Goal: Information Seeking & Learning: Learn about a topic

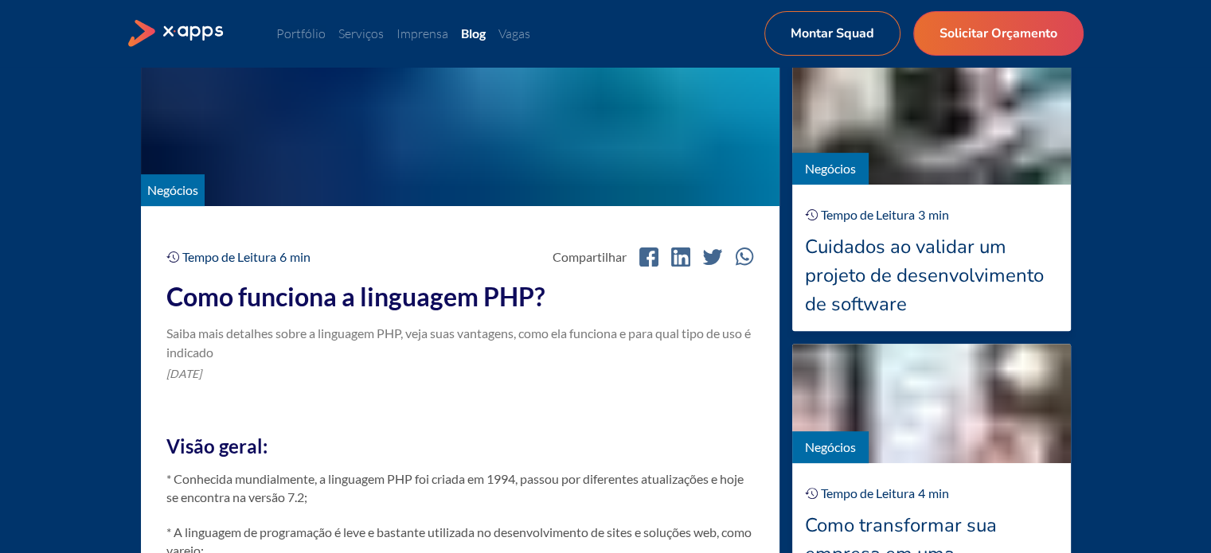
scroll to position [637, 0]
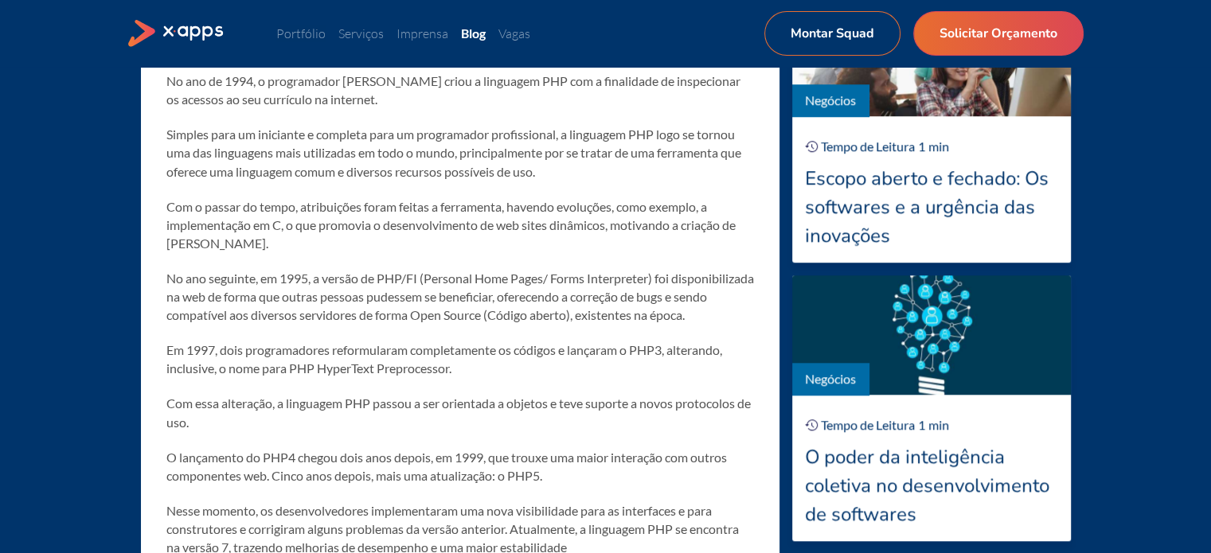
scroll to position [1513, 0]
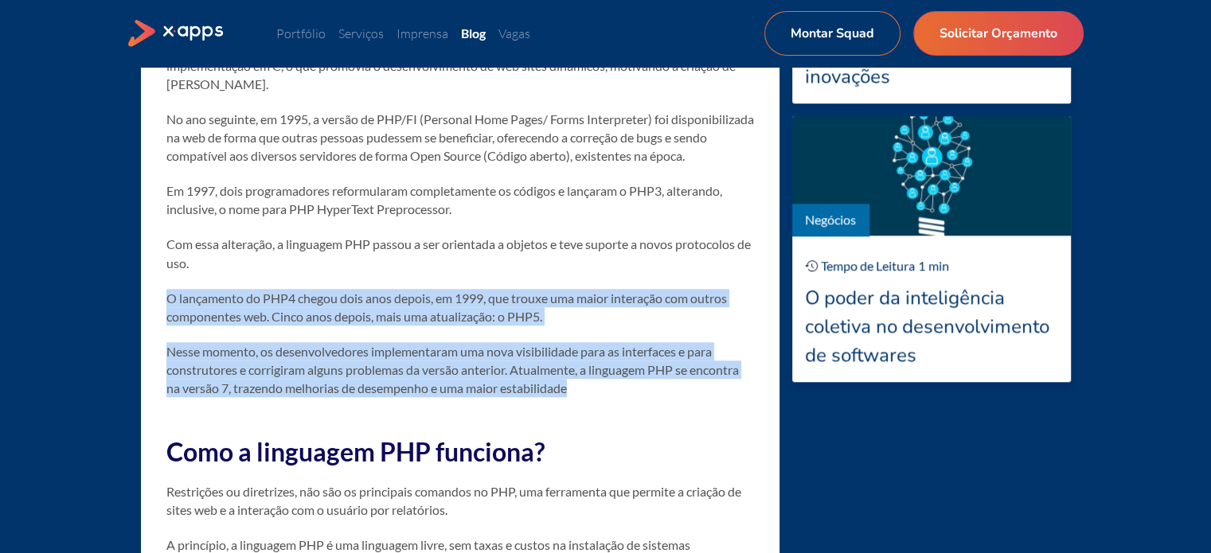
drag, startPoint x: 163, startPoint y: 315, endPoint x: 602, endPoint y: 410, distance: 448.8
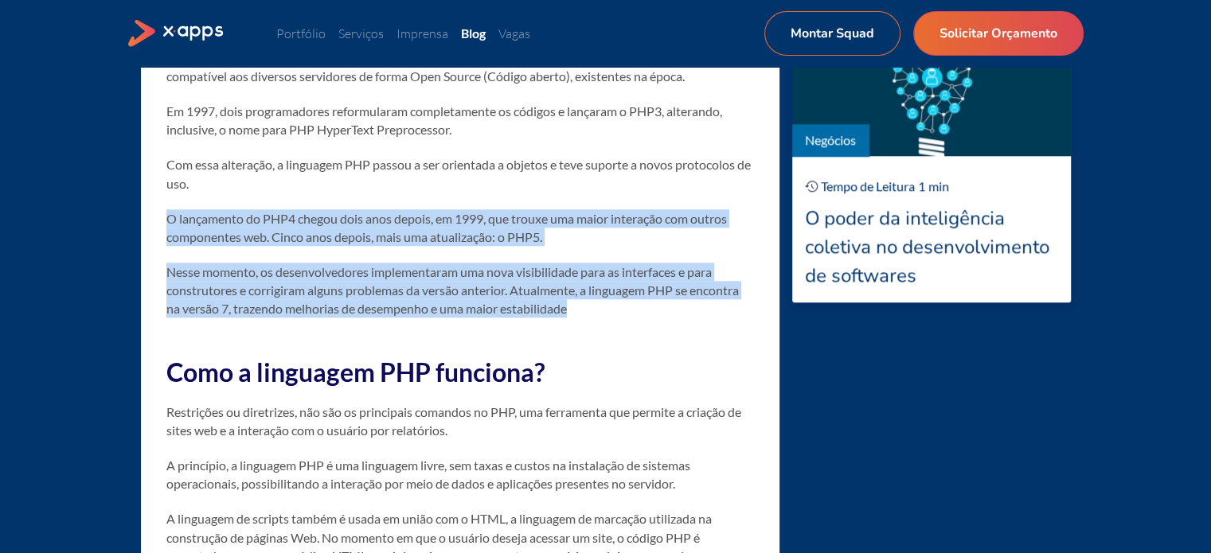
scroll to position [1672, 0]
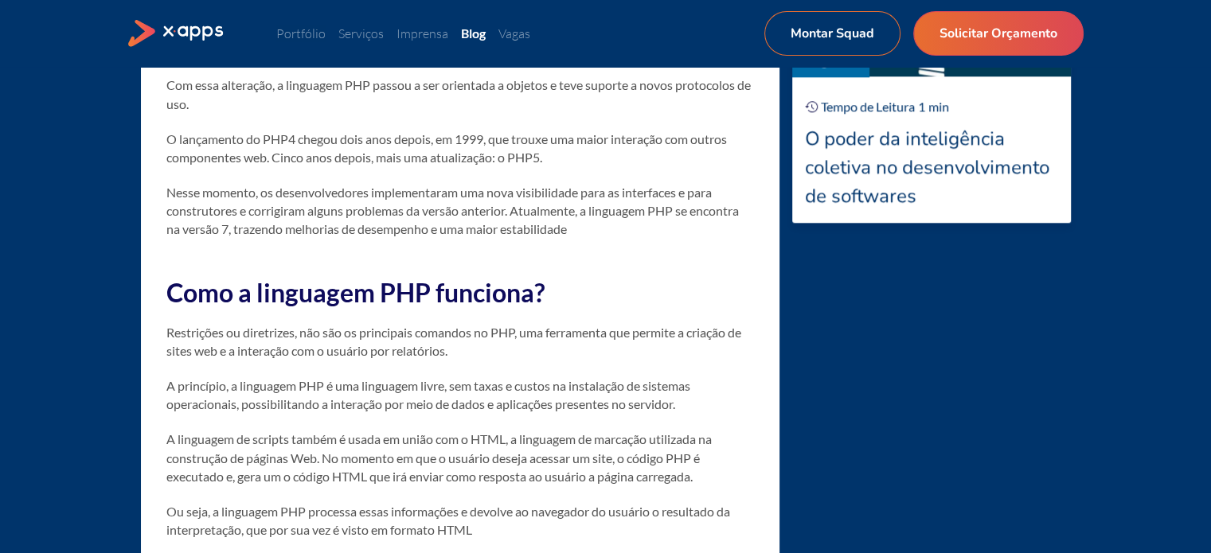
click at [631, 303] on h2 "Como a linguagem PHP funciona?" at bounding box center [460, 293] width 588 height 36
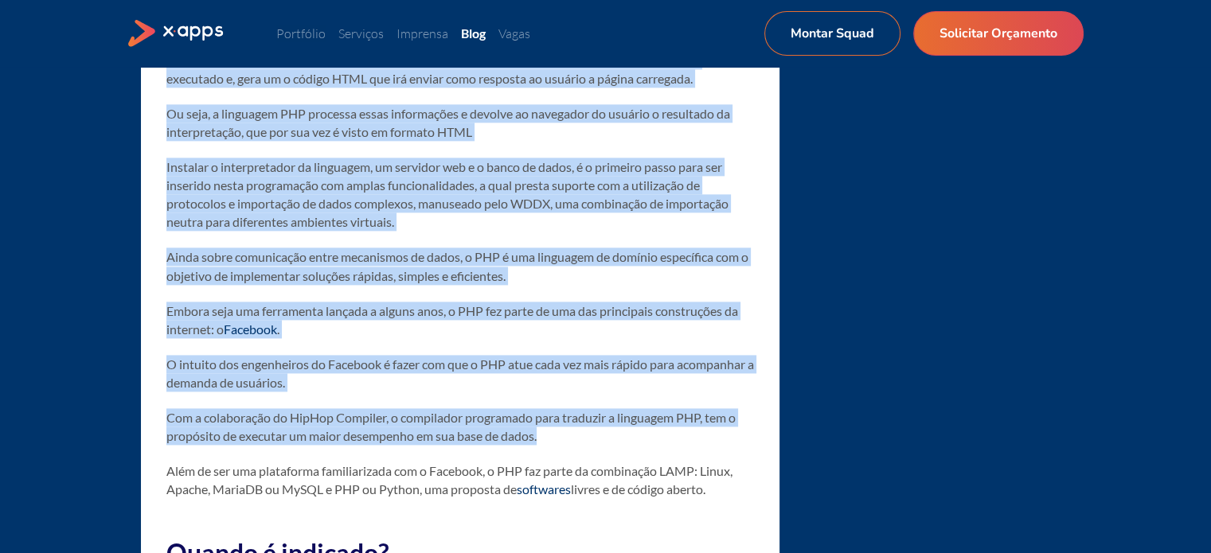
scroll to position [2150, 0]
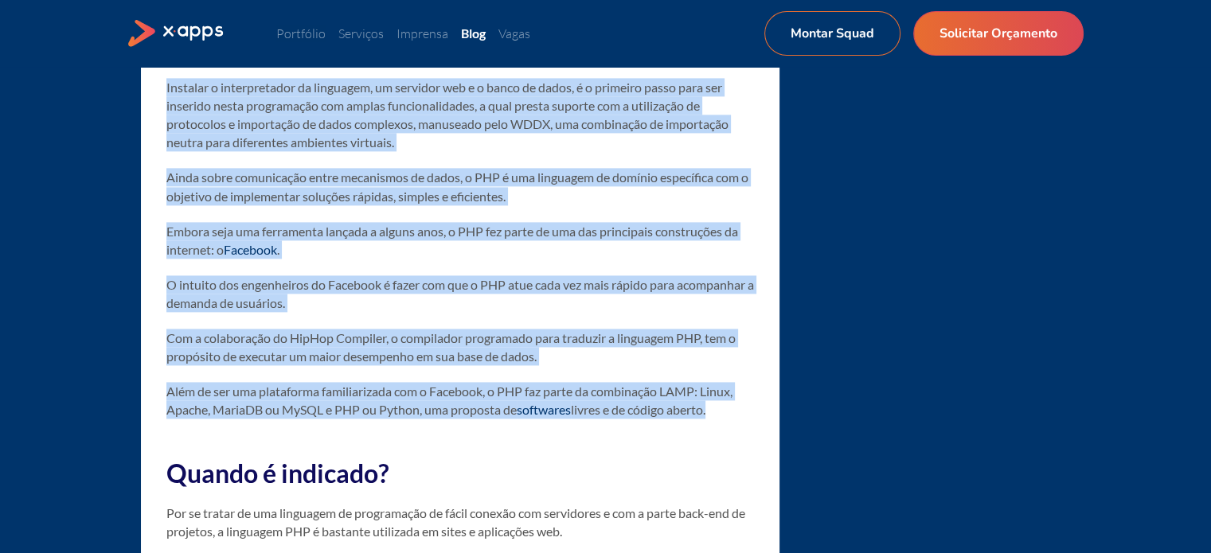
drag, startPoint x: 156, startPoint y: 190, endPoint x: 749, endPoint y: 432, distance: 641.0
click at [749, 432] on div "Tempo de Leitura 6 min Compartilhar Como funciona a linguagem PHP? Saiba mais d…" at bounding box center [460, 305] width 639 height 3517
copy div "Loremipsum do sitametcon, adi eli se doeiusmodt incididu ut LAB, etd magnaaliqu…"
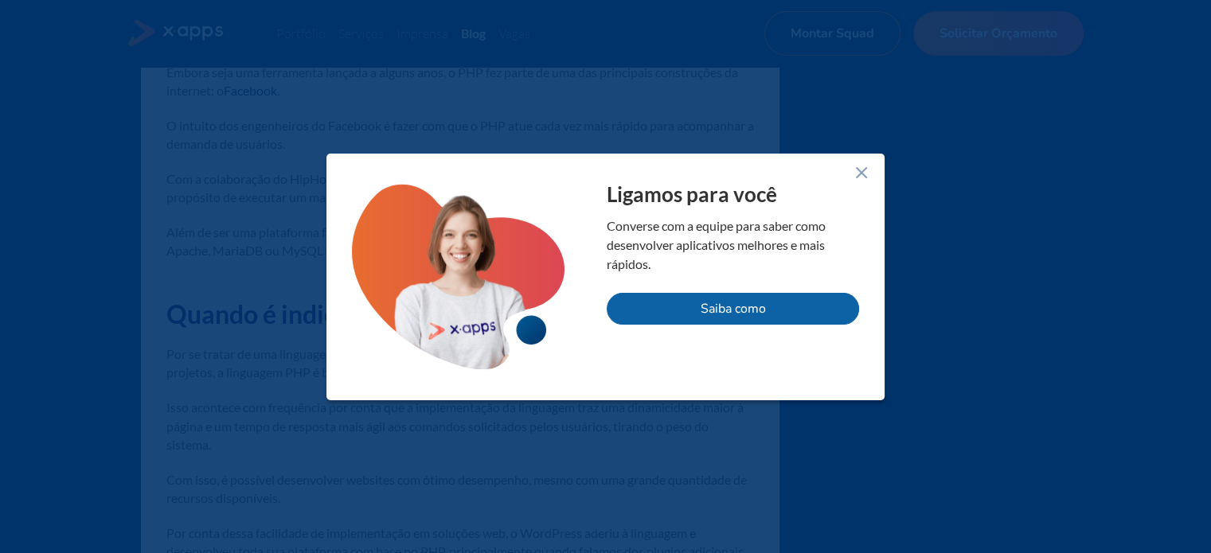
drag, startPoint x: 851, startPoint y: 173, endPoint x: 823, endPoint y: 203, distance: 41.1
click at [852, 172] on icon at bounding box center [861, 172] width 19 height 19
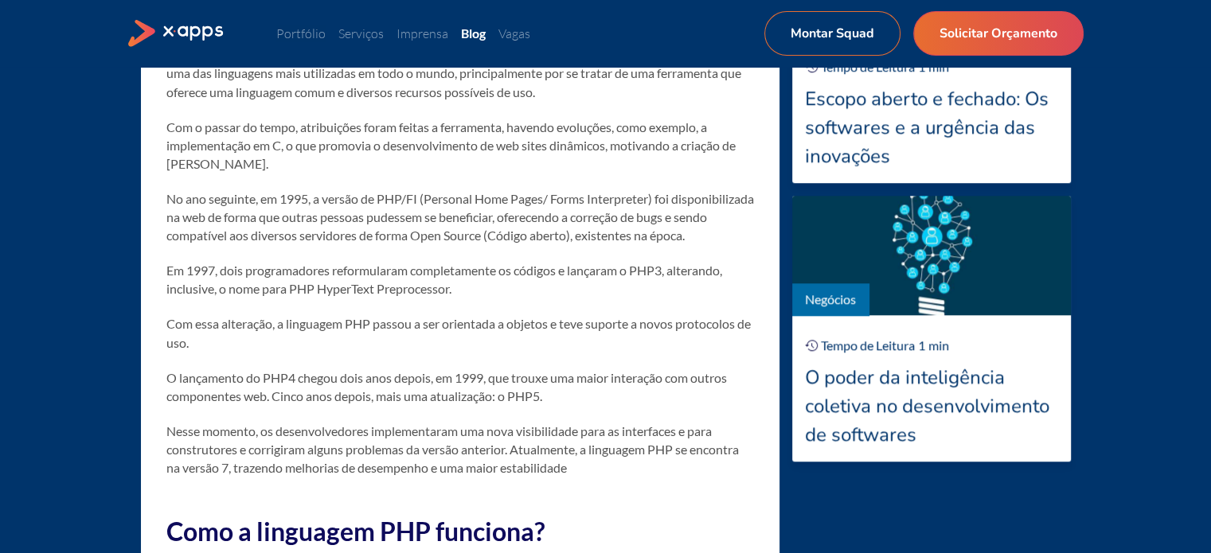
scroll to position [1592, 0]
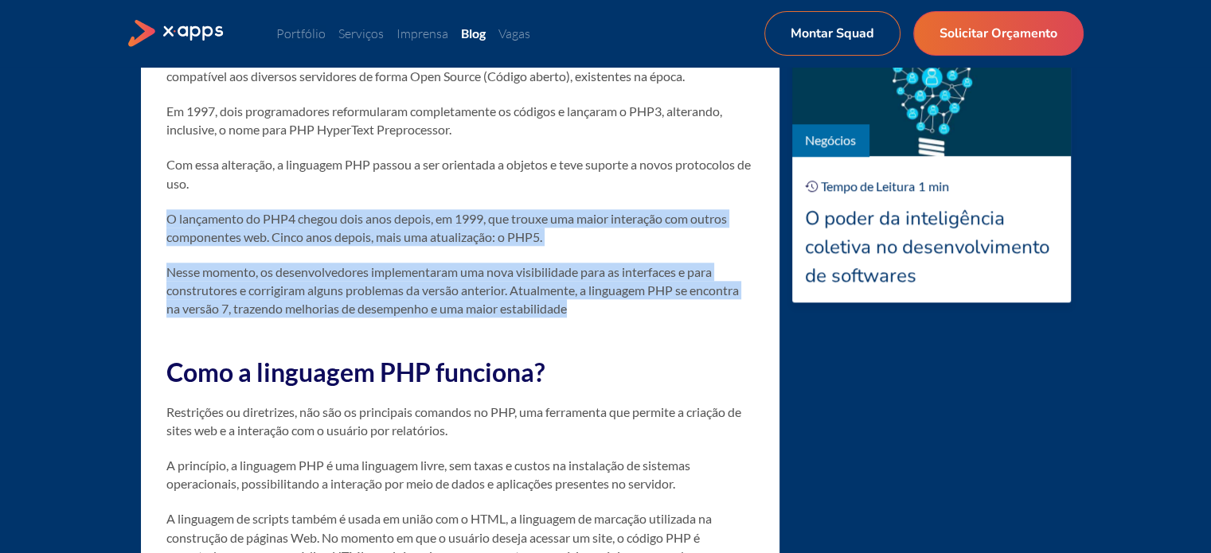
drag, startPoint x: 159, startPoint y: 230, endPoint x: 615, endPoint y: 324, distance: 465.0
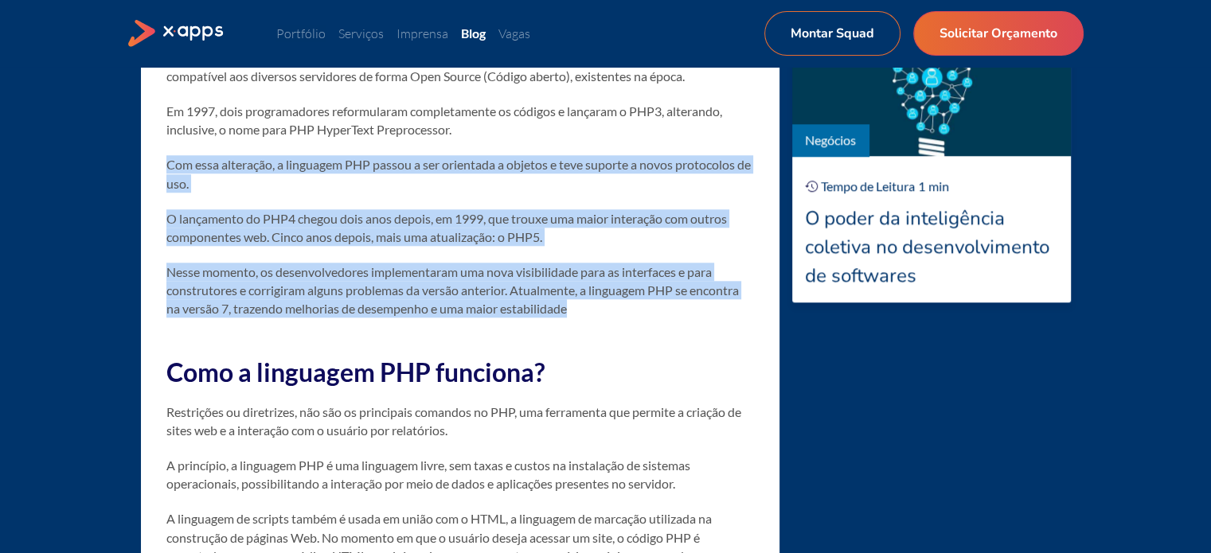
drag, startPoint x: 166, startPoint y: 185, endPoint x: 615, endPoint y: 336, distance: 473.9
drag, startPoint x: 541, startPoint y: 306, endPoint x: 551, endPoint y: 319, distance: 17.0
click at [541, 305] on p "Nesse momento, os desenvolvedores implementaram uma nova visibilidade para as i…" at bounding box center [460, 291] width 588 height 56
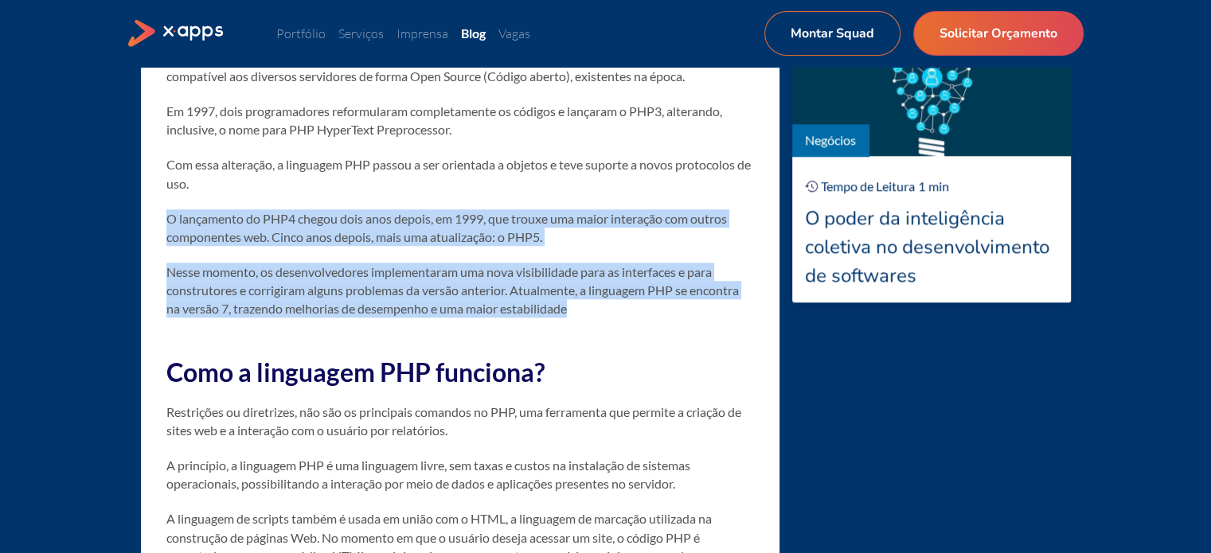
drag, startPoint x: 169, startPoint y: 235, endPoint x: 635, endPoint y: 333, distance: 476.0
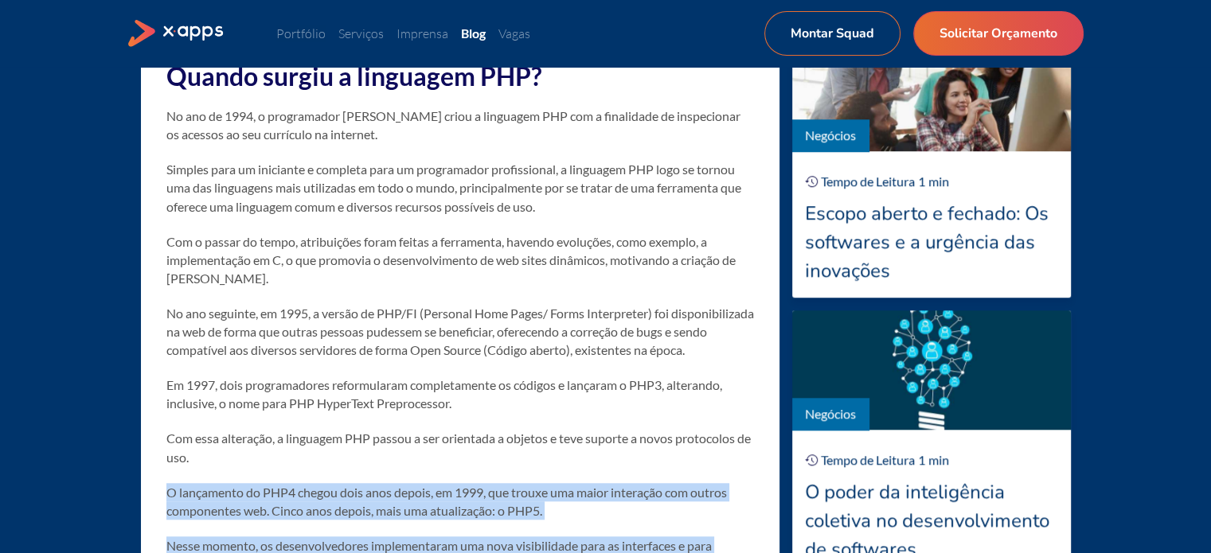
scroll to position [1000, 0]
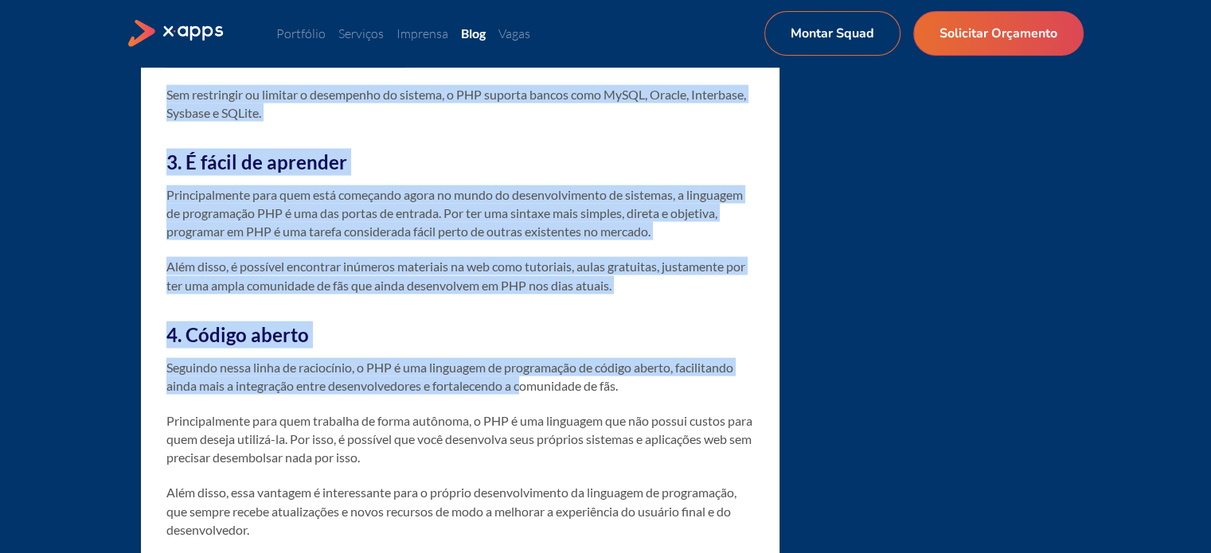
scroll to position [3548, 0]
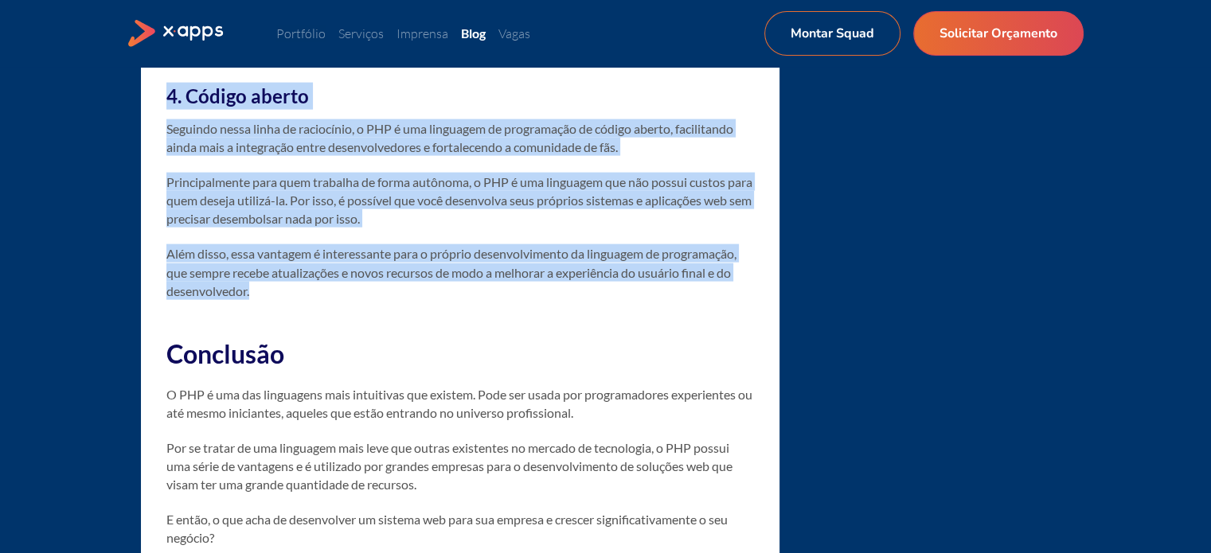
drag, startPoint x: 166, startPoint y: 257, endPoint x: 587, endPoint y: 323, distance: 425.6
copy div "3. Loremip dol sitame consectetu ad elits Doei tempor incididuntutl, etd mag al…"
drag, startPoint x: 377, startPoint y: 249, endPoint x: 494, endPoint y: 205, distance: 126.0
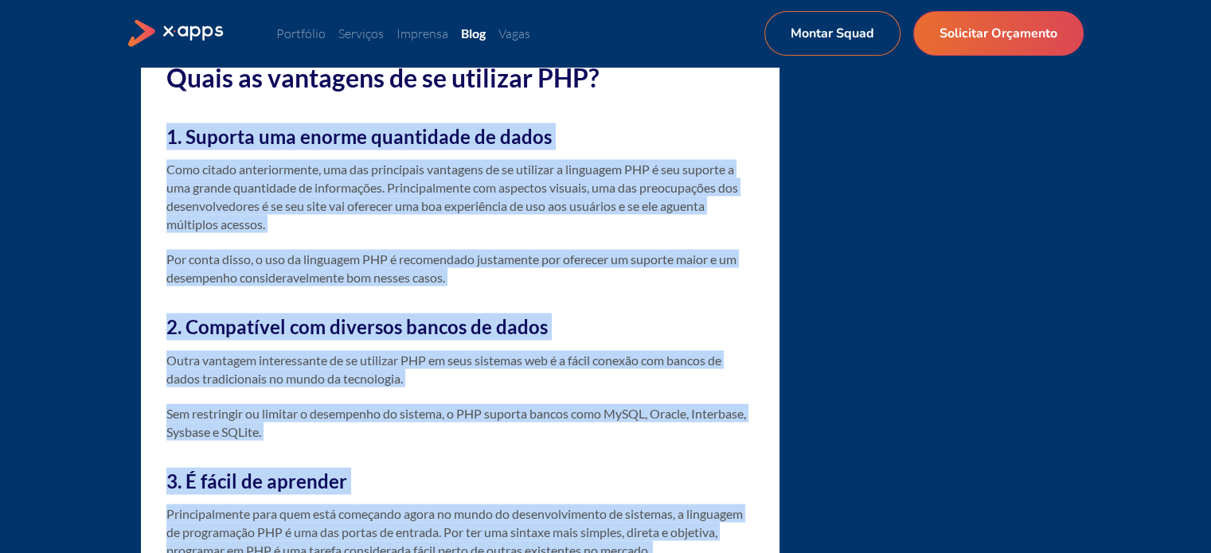
scroll to position [2831, 0]
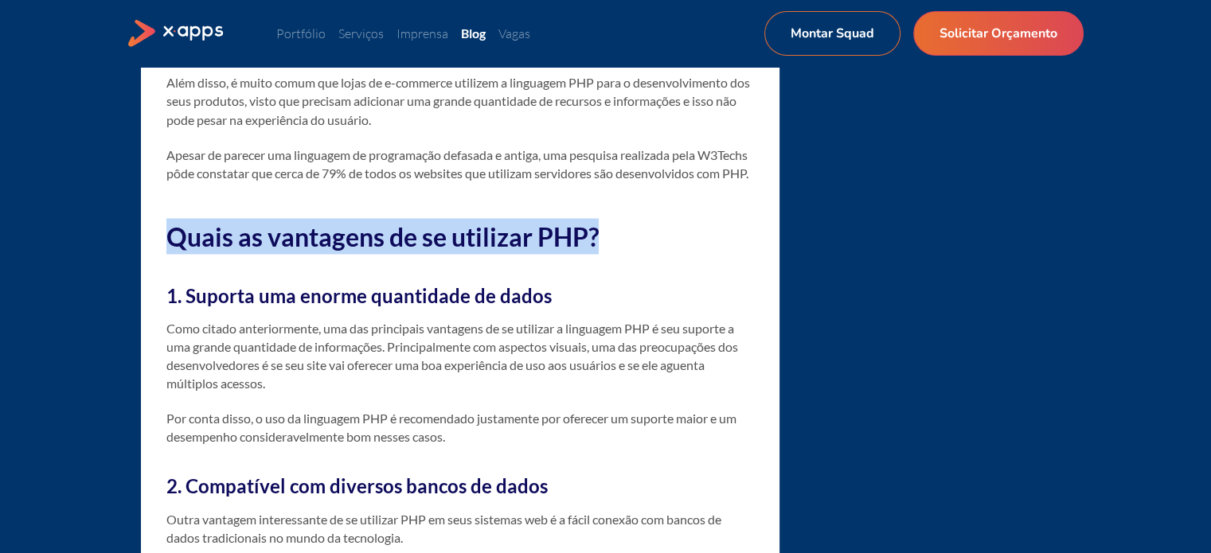
drag, startPoint x: 169, startPoint y: 268, endPoint x: 648, endPoint y: 268, distance: 479.3
click at [648, 254] on h2 "Quais as vantagens de se utilizar PHP?" at bounding box center [460, 236] width 588 height 36
copy strong "Quais as vantagens de se utilizar PHP?"
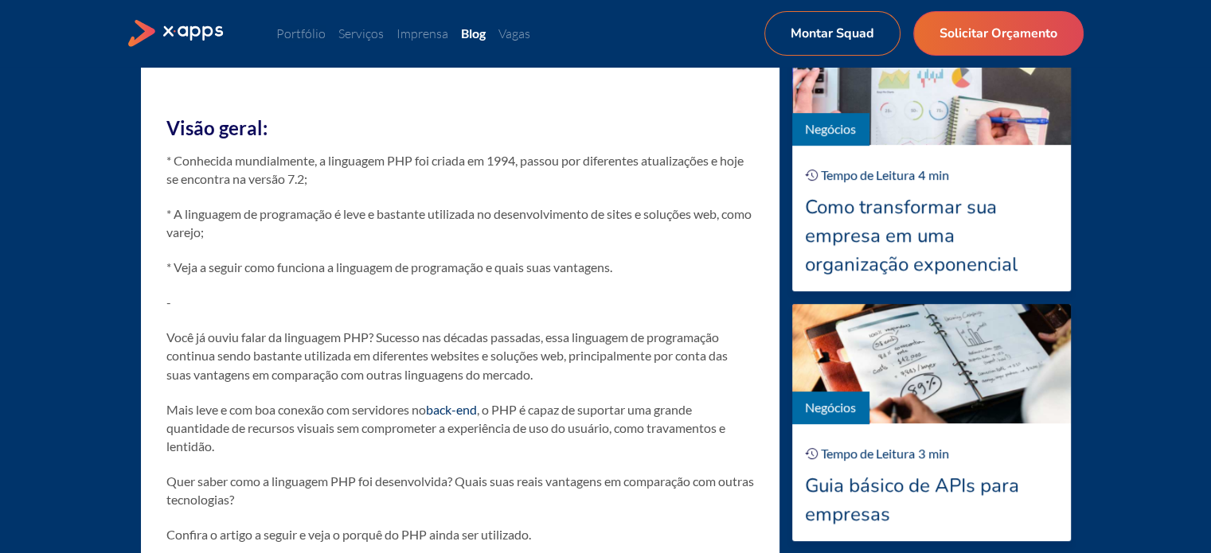
scroll to position [557, 0]
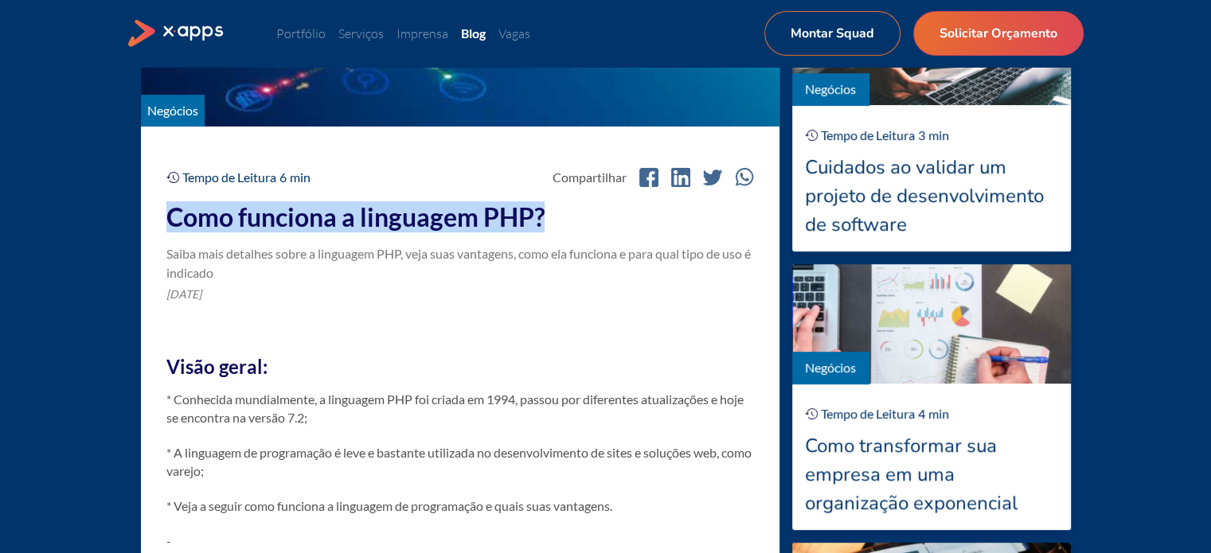
drag, startPoint x: 172, startPoint y: 222, endPoint x: 557, endPoint y: 223, distance: 385.4
click at [557, 223] on h2 "Como funciona a linguagem PHP?" at bounding box center [460, 217] width 588 height 29
copy h2 "Como funciona a linguagem PHP?"
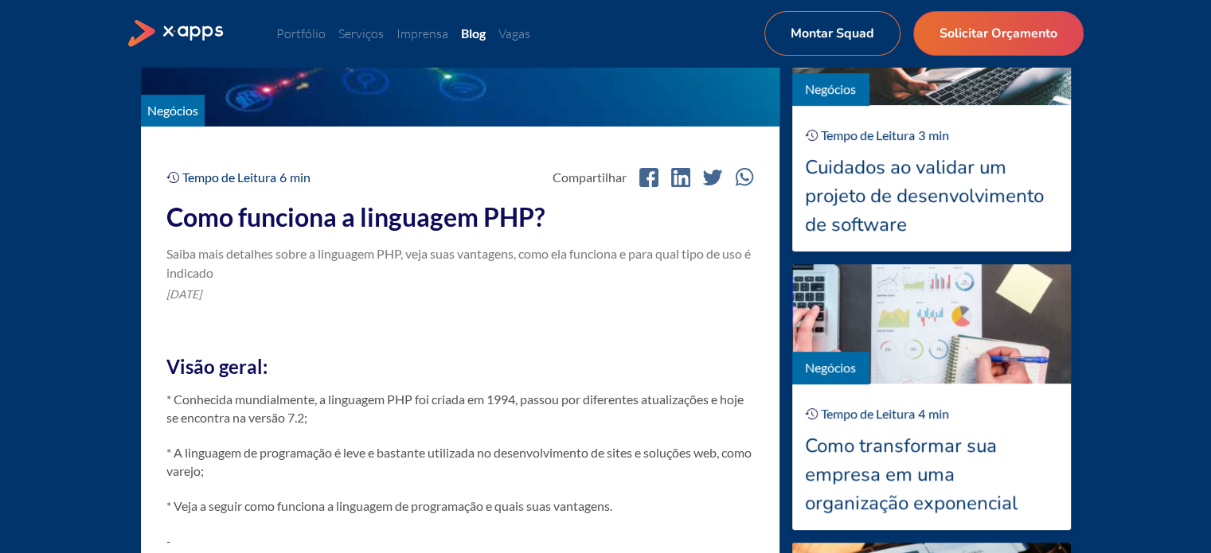
click at [500, 291] on div "[DATE]" at bounding box center [460, 294] width 588 height 17
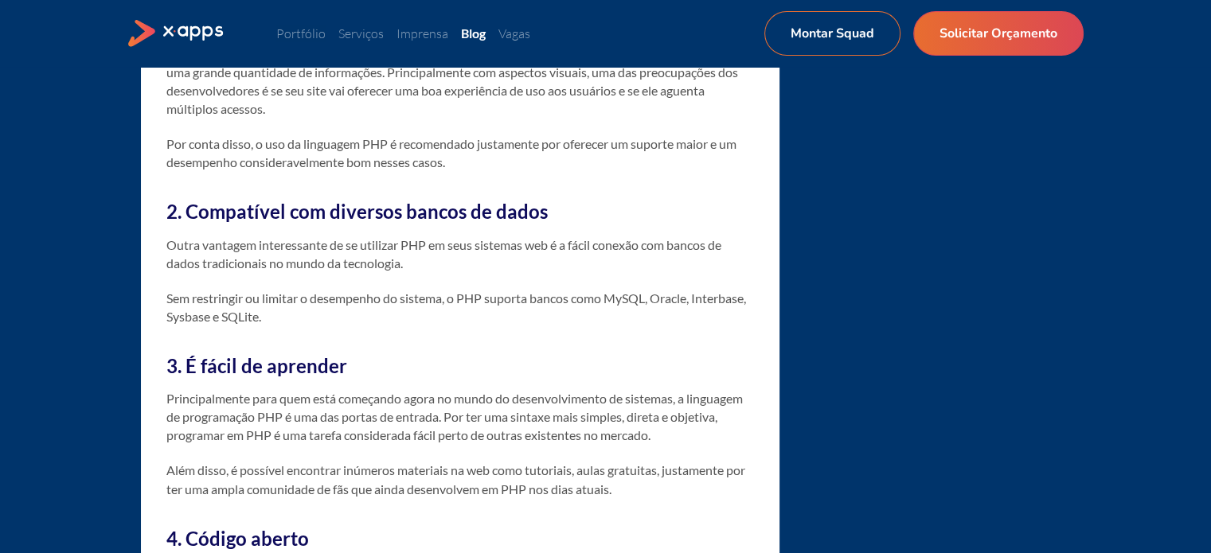
scroll to position [2946, 0]
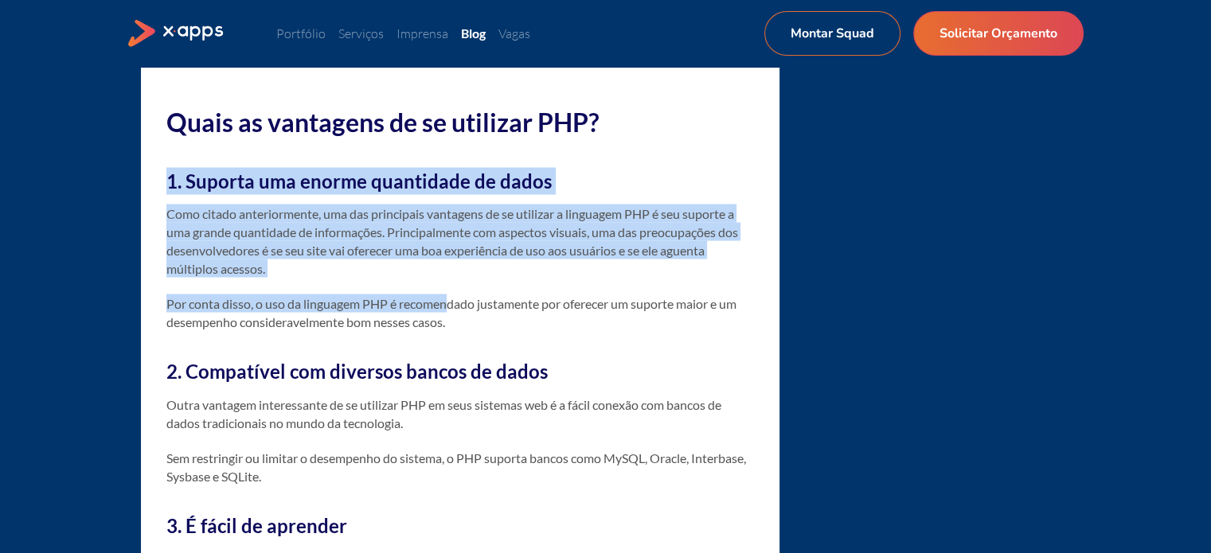
drag, startPoint x: 145, startPoint y: 200, endPoint x: 447, endPoint y: 334, distance: 330.4
click at [298, 192] on strong "1. Suporta uma enorme quantidade de dados" at bounding box center [358, 180] width 385 height 23
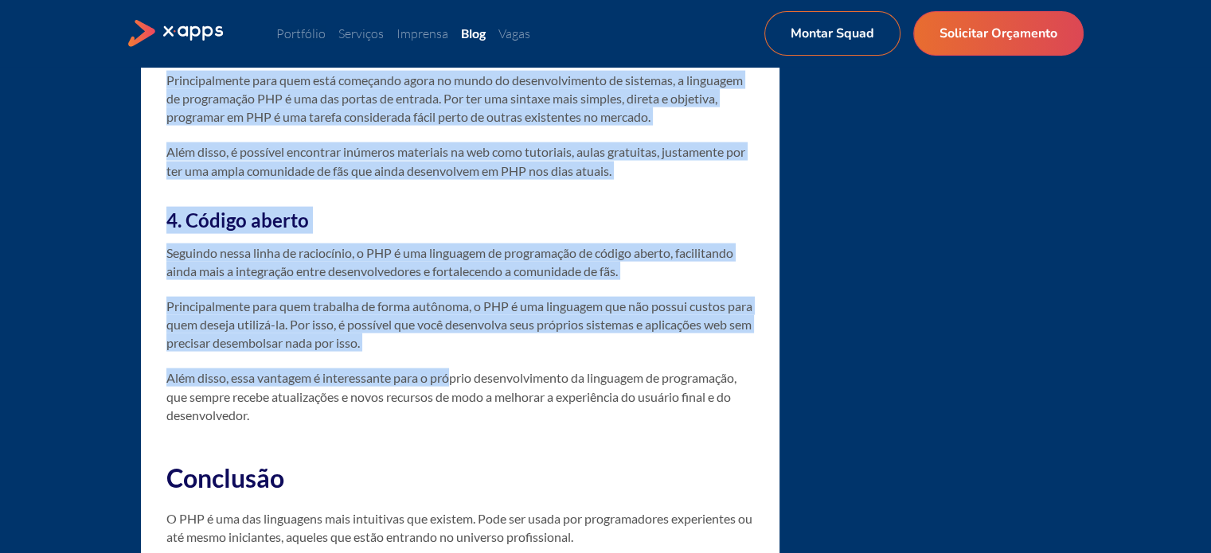
scroll to position [3503, 0]
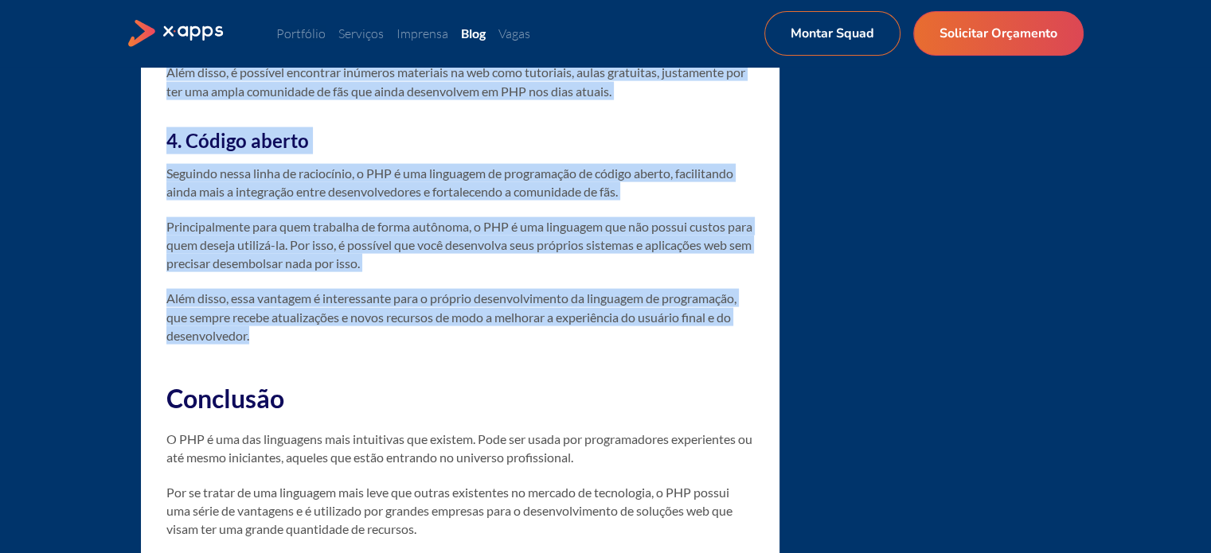
drag, startPoint x: 185, startPoint y: 216, endPoint x: 573, endPoint y: 373, distance: 419.0
copy div "Loremip dol sitame consectetu ad elits Doei tempor incididuntutl, etd mag aliqu…"
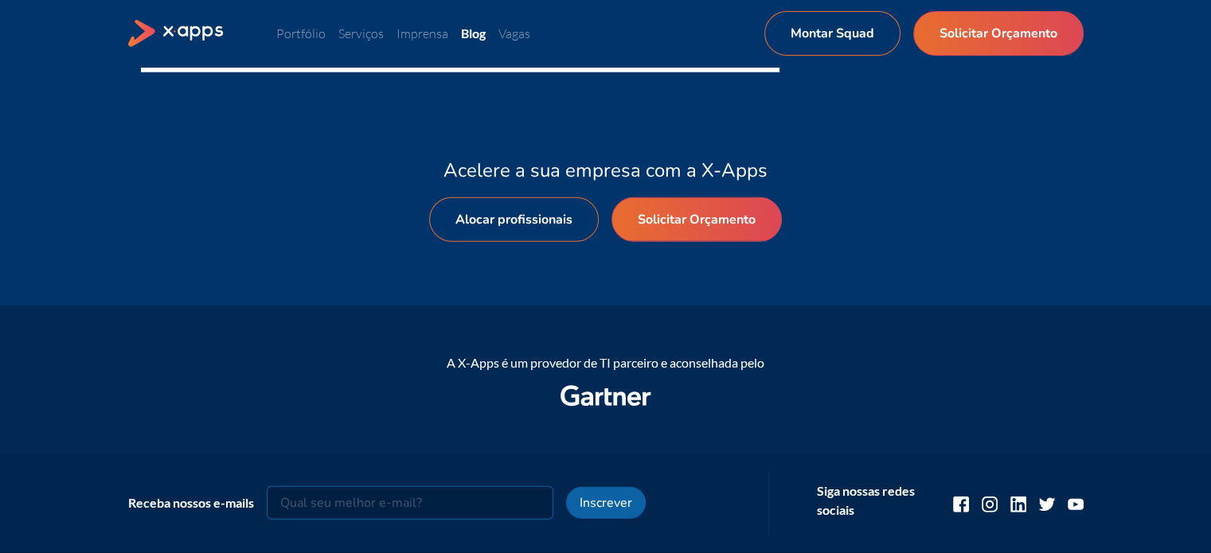
scroll to position [4459, 0]
